Goal: Check status: Check status

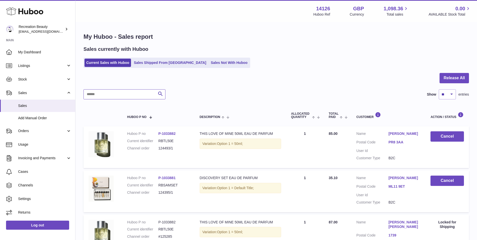
click at [115, 91] on input "text" at bounding box center [125, 94] width 82 height 10
click at [153, 61] on link "Sales Shipped From Huboo" at bounding box center [170, 63] width 76 height 8
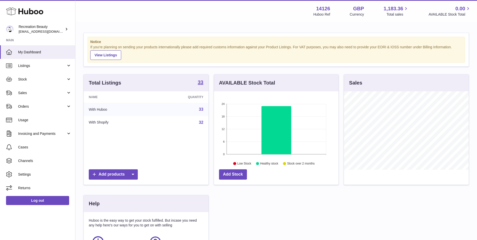
scroll to position [79, 125]
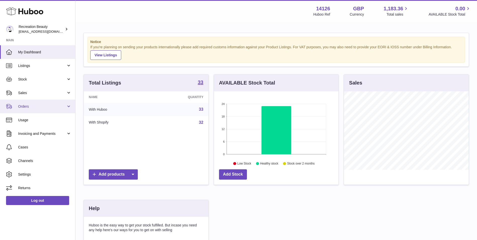
click at [64, 108] on span "Orders" at bounding box center [42, 106] width 48 height 5
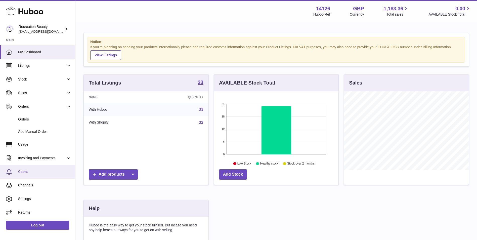
click at [30, 171] on span "Cases" at bounding box center [44, 171] width 53 height 5
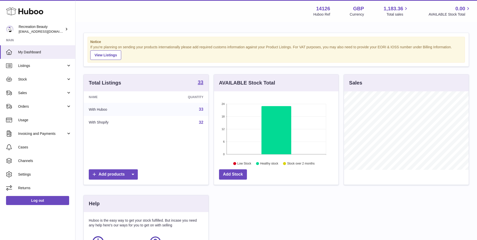
scroll to position [79, 125]
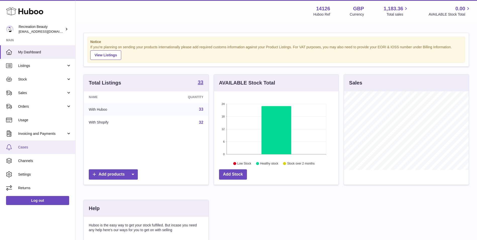
click at [34, 144] on link "Cases" at bounding box center [37, 147] width 75 height 14
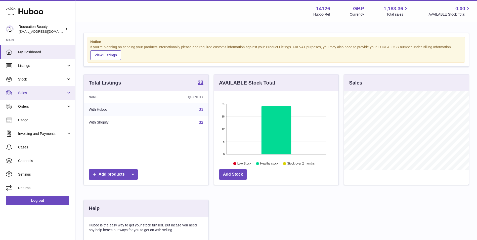
click at [47, 95] on span "Sales" at bounding box center [42, 93] width 48 height 5
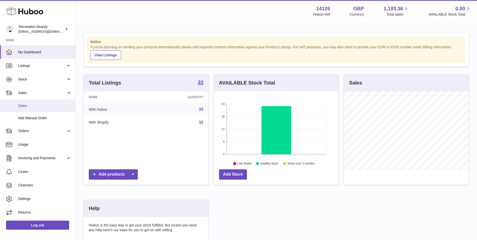
click at [33, 107] on span "Sales" at bounding box center [44, 105] width 53 height 5
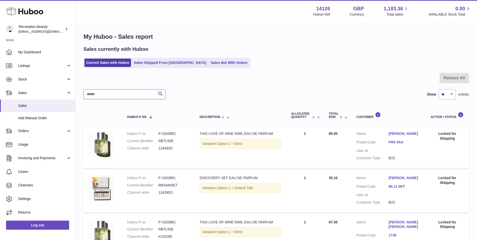
click at [110, 95] on input "text" at bounding box center [125, 94] width 82 height 10
click at [160, 64] on link "Sales Shipped From [GEOGRAPHIC_DATA]" at bounding box center [170, 63] width 76 height 8
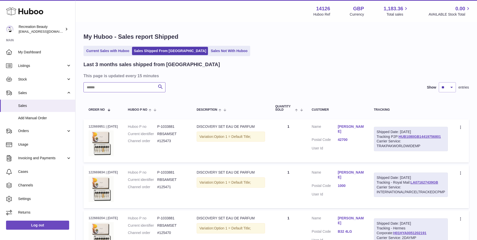
click at [106, 89] on input "text" at bounding box center [125, 87] width 82 height 10
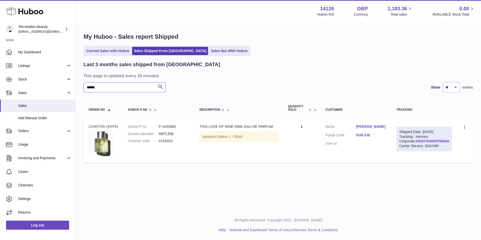
type input "******"
click at [419, 143] on link "H01HYA0050759644" at bounding box center [432, 141] width 33 height 4
